Goal: Contribute content: Contribute content

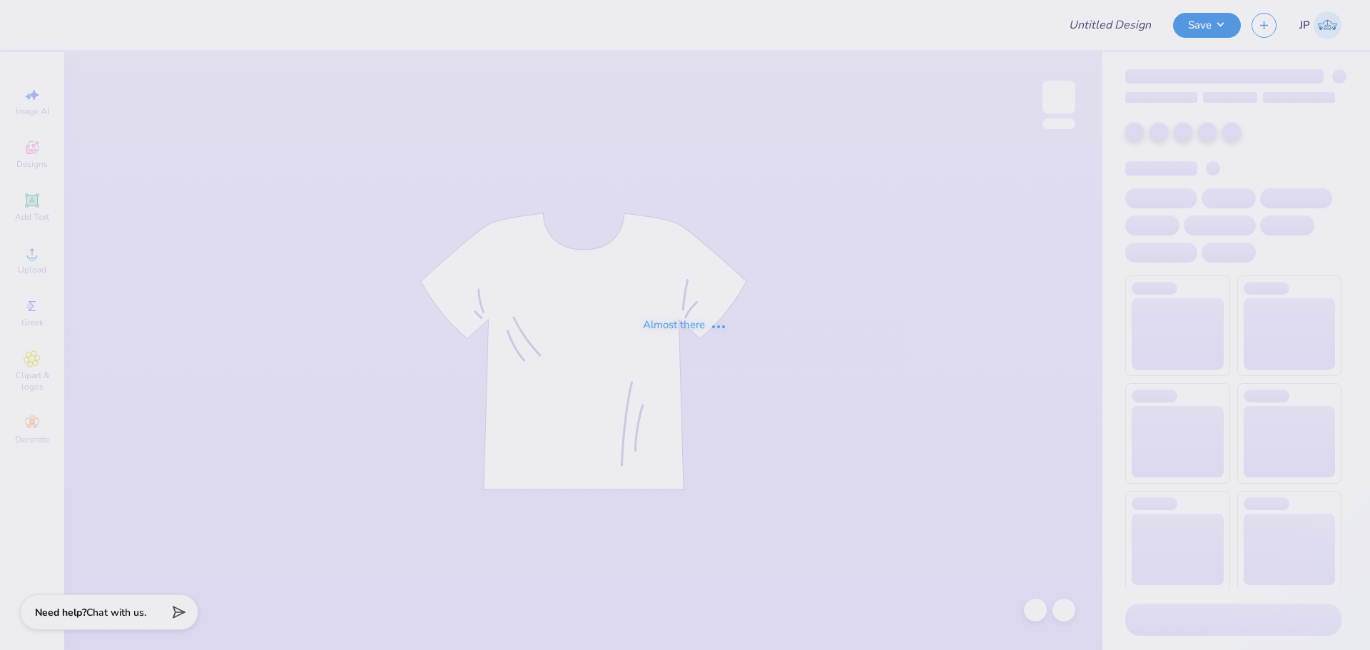
type input "bid day shirts"
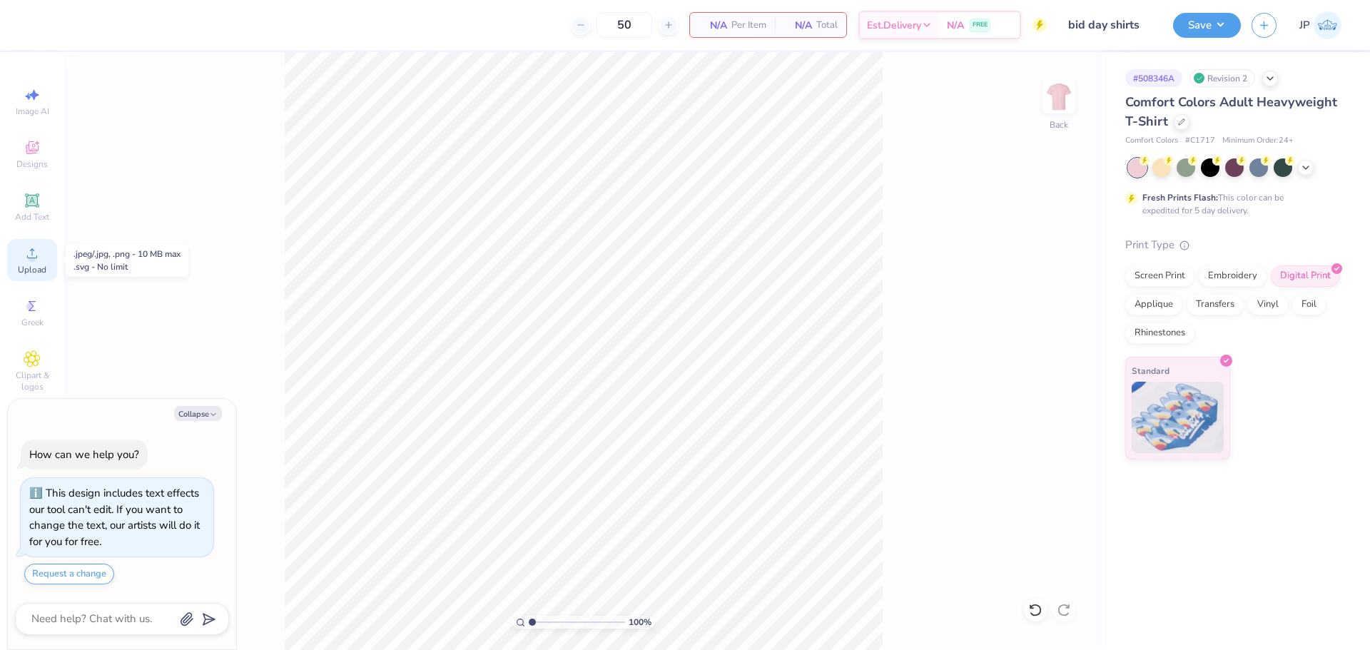
click at [47, 258] on div "Upload" at bounding box center [32, 260] width 50 height 42
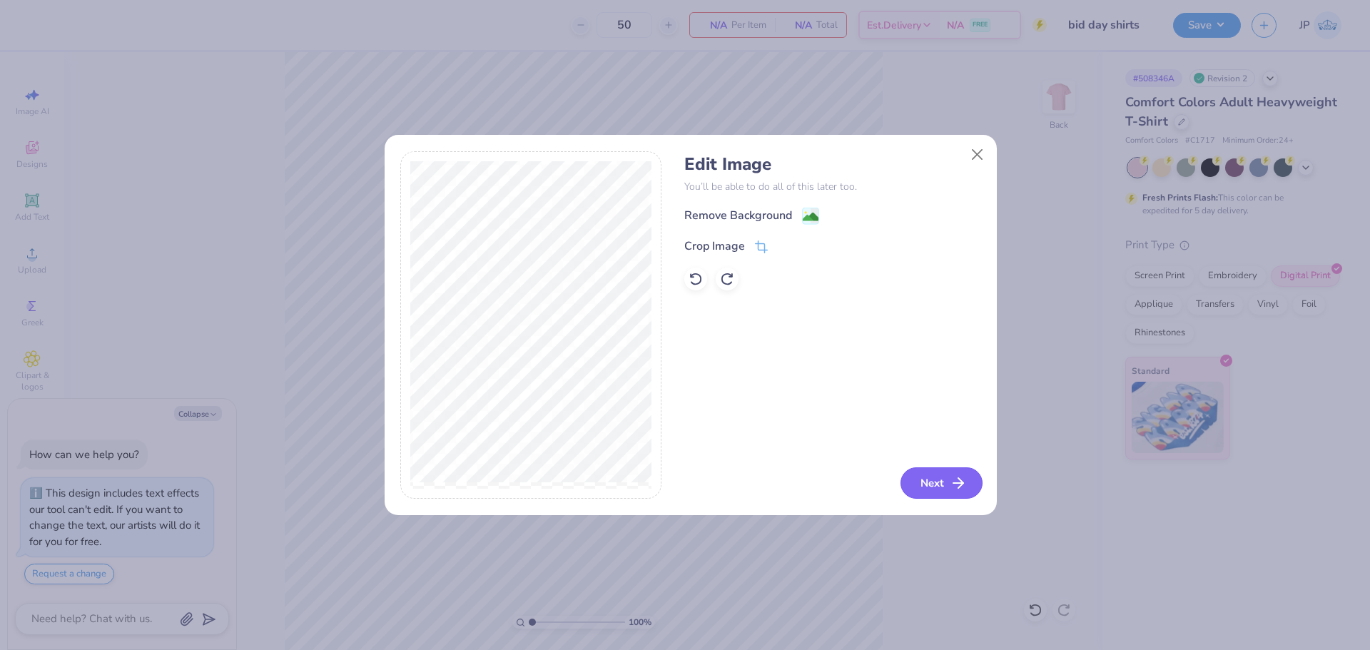
click at [946, 484] on button "Next" at bounding box center [941, 482] width 82 height 31
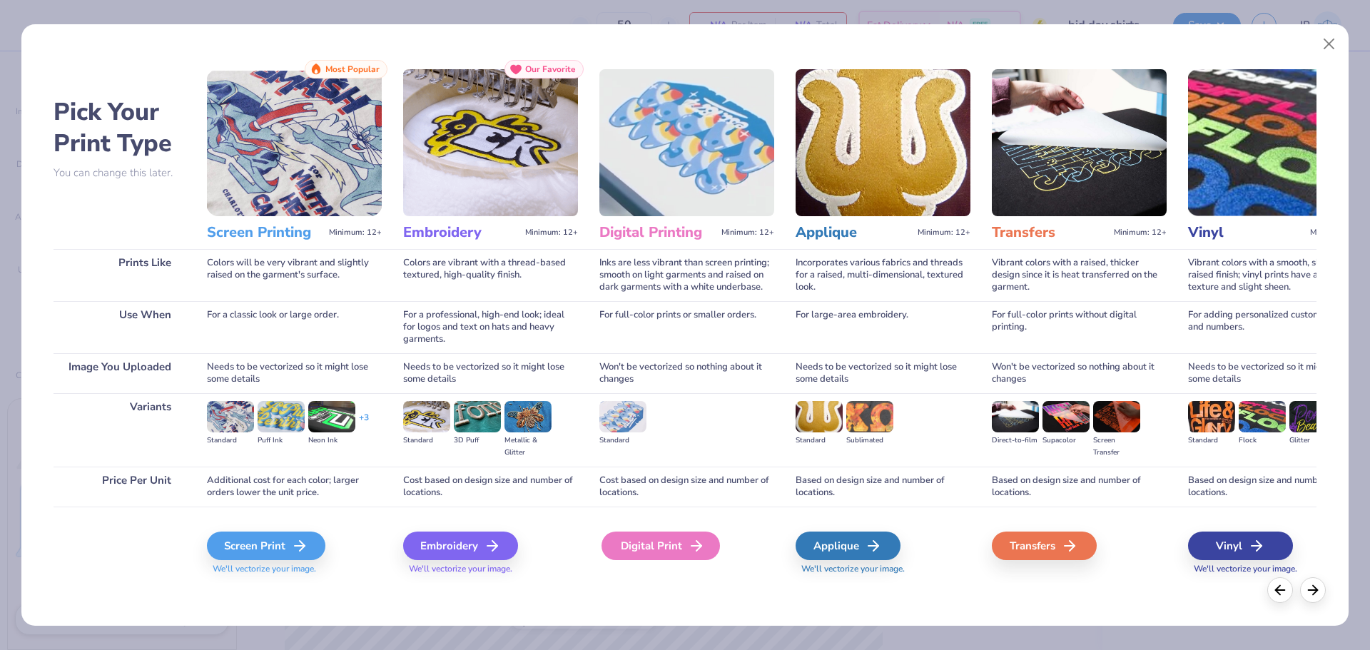
click at [662, 532] on div "Digital Print" at bounding box center [661, 546] width 118 height 29
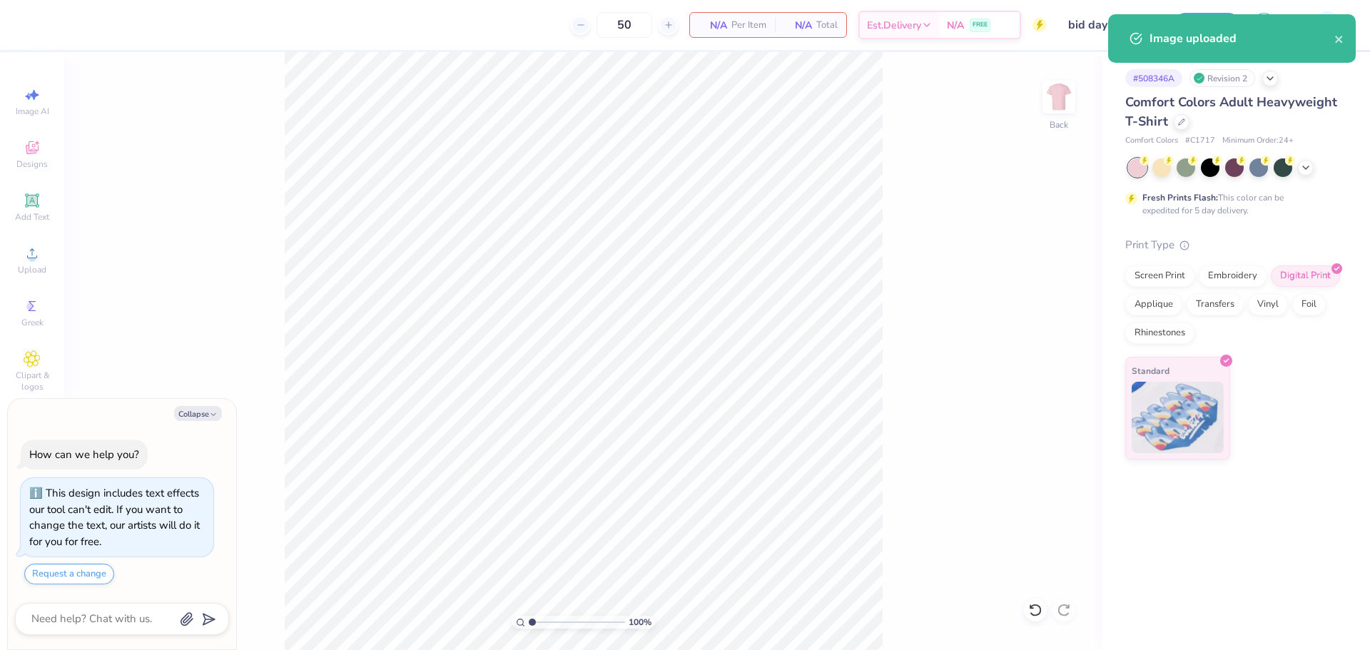
type textarea "x"
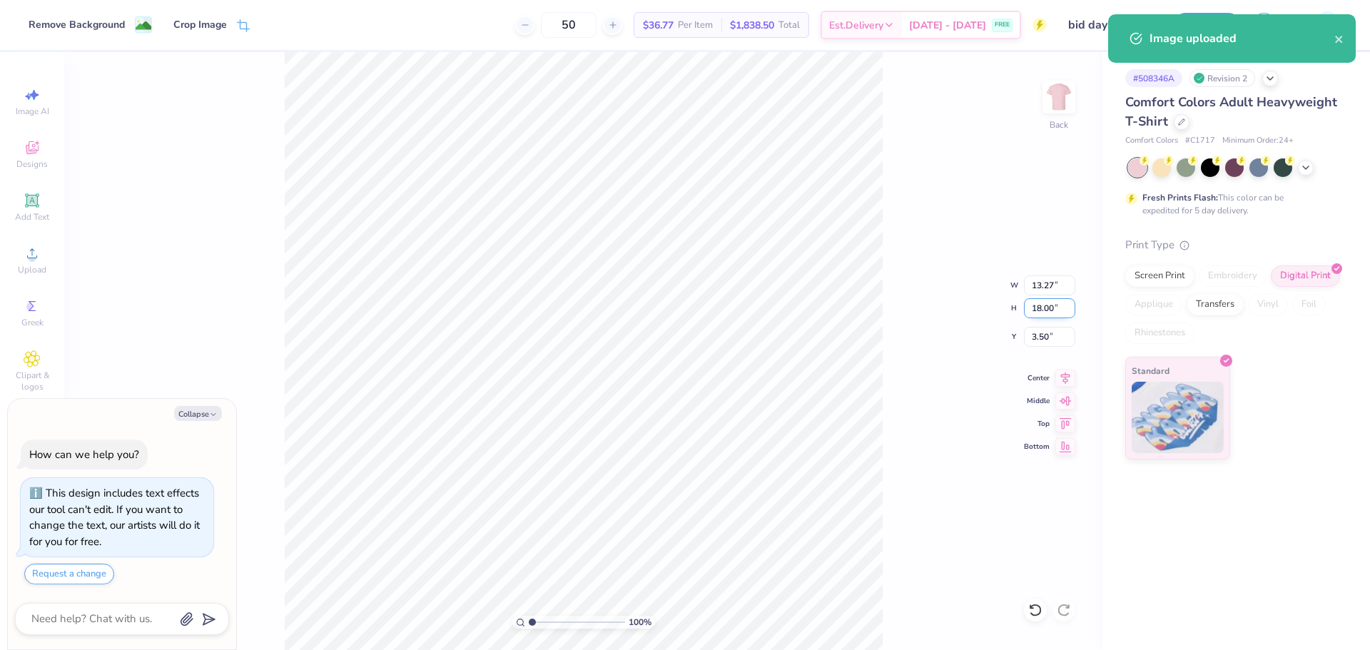
click at [1034, 299] on input "18.00" at bounding box center [1049, 308] width 51 height 20
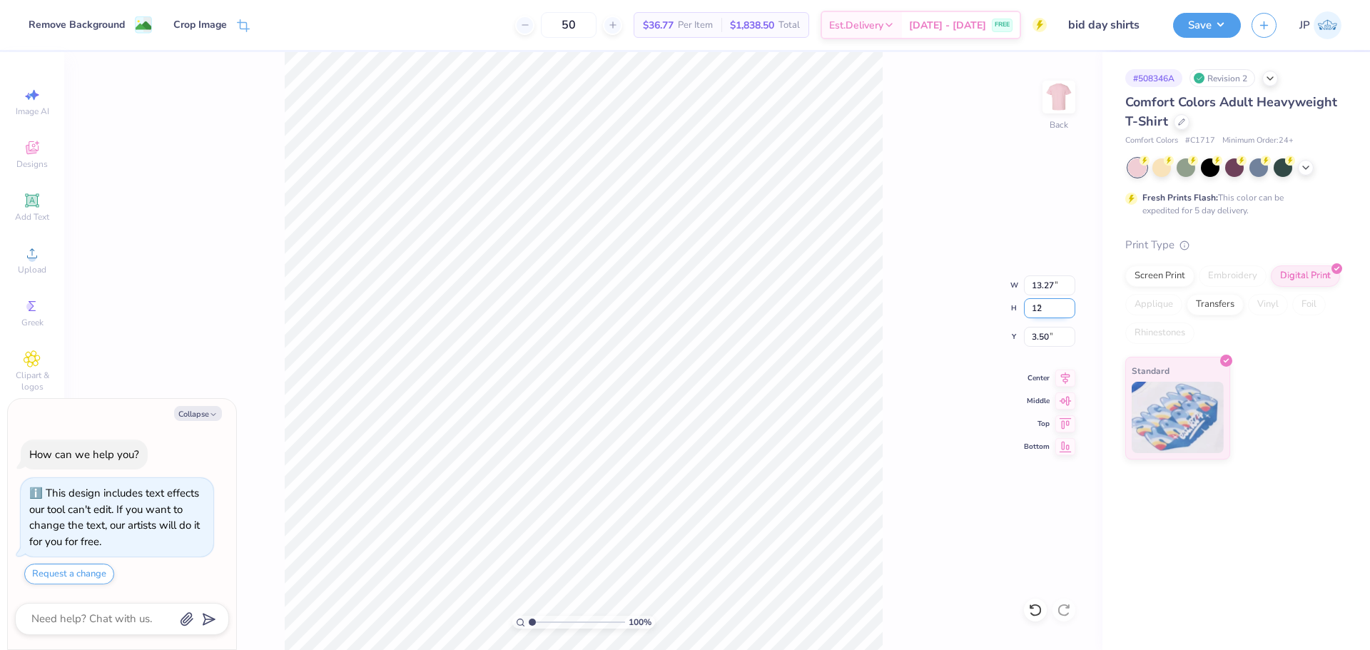
type input "12"
type textarea "x"
type input "8.85"
type input "12.00"
click at [1028, 345] on input "6.50" at bounding box center [1049, 337] width 51 height 20
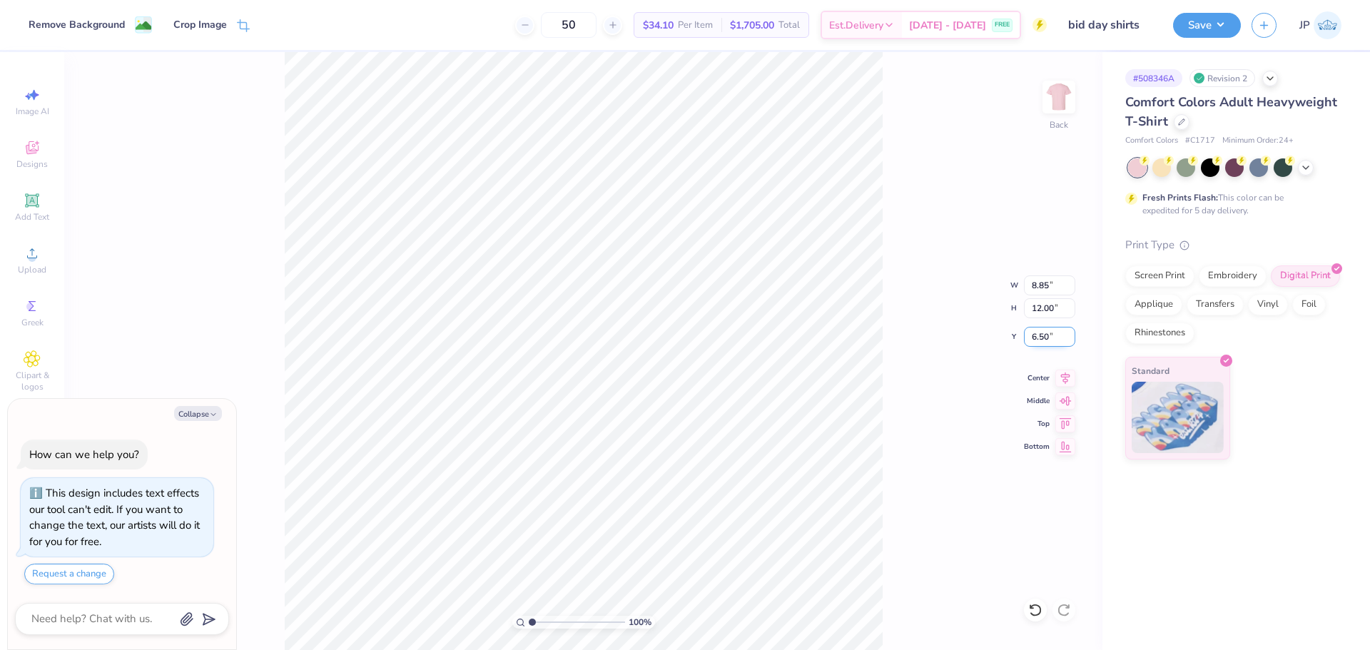
click at [1028, 345] on input "6.50" at bounding box center [1049, 337] width 51 height 20
type input "3"
type textarea "x"
type input "3.00"
click at [1202, 25] on button "Save" at bounding box center [1207, 23] width 68 height 25
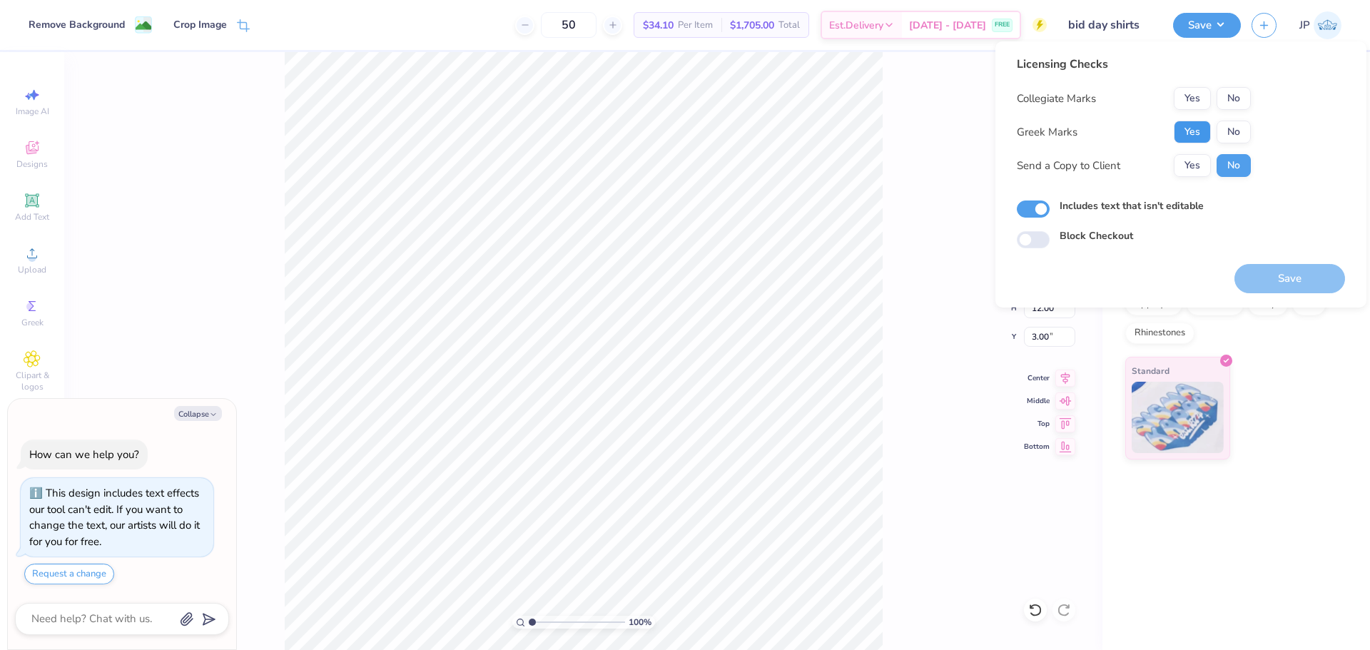
drag, startPoint x: 1203, startPoint y: 125, endPoint x: 1227, endPoint y: 114, distance: 26.5
click at [1207, 124] on button "Yes" at bounding box center [1192, 132] width 37 height 23
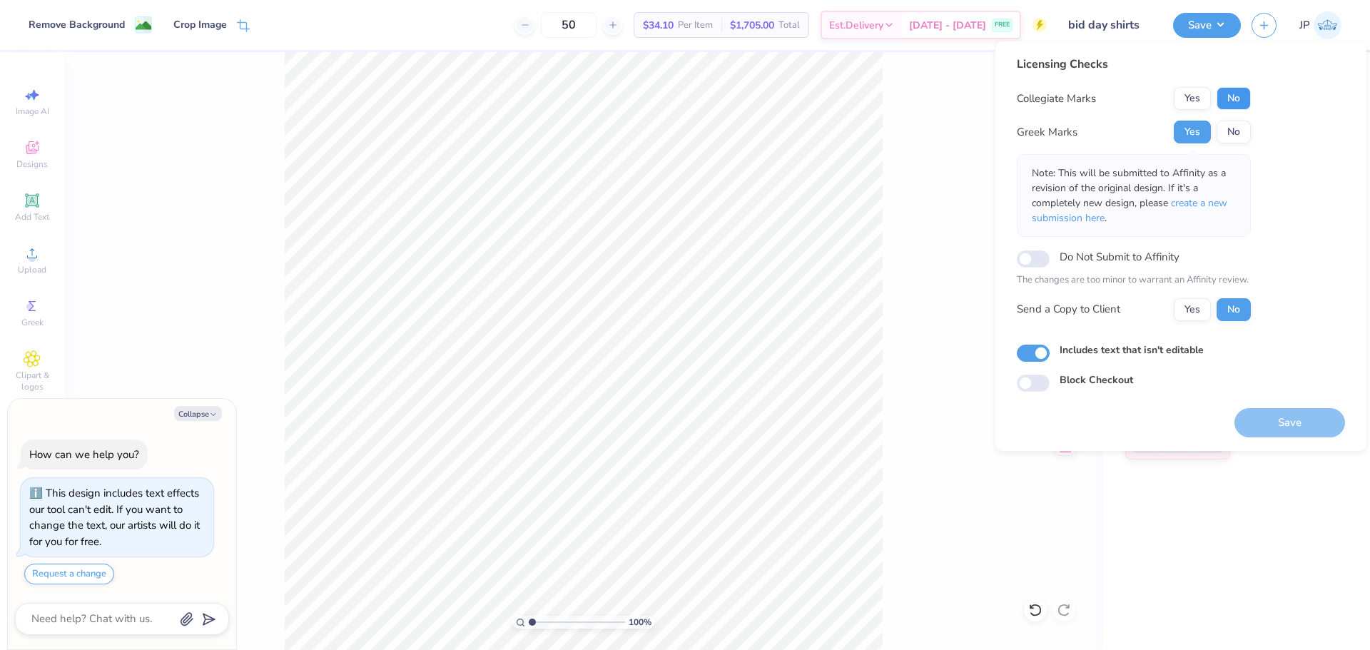
click at [1240, 104] on button "No" at bounding box center [1234, 98] width 34 height 23
type textarea "x"
click at [1309, 425] on button "Save" at bounding box center [1289, 422] width 111 height 29
